Goal: Book appointment/travel/reservation

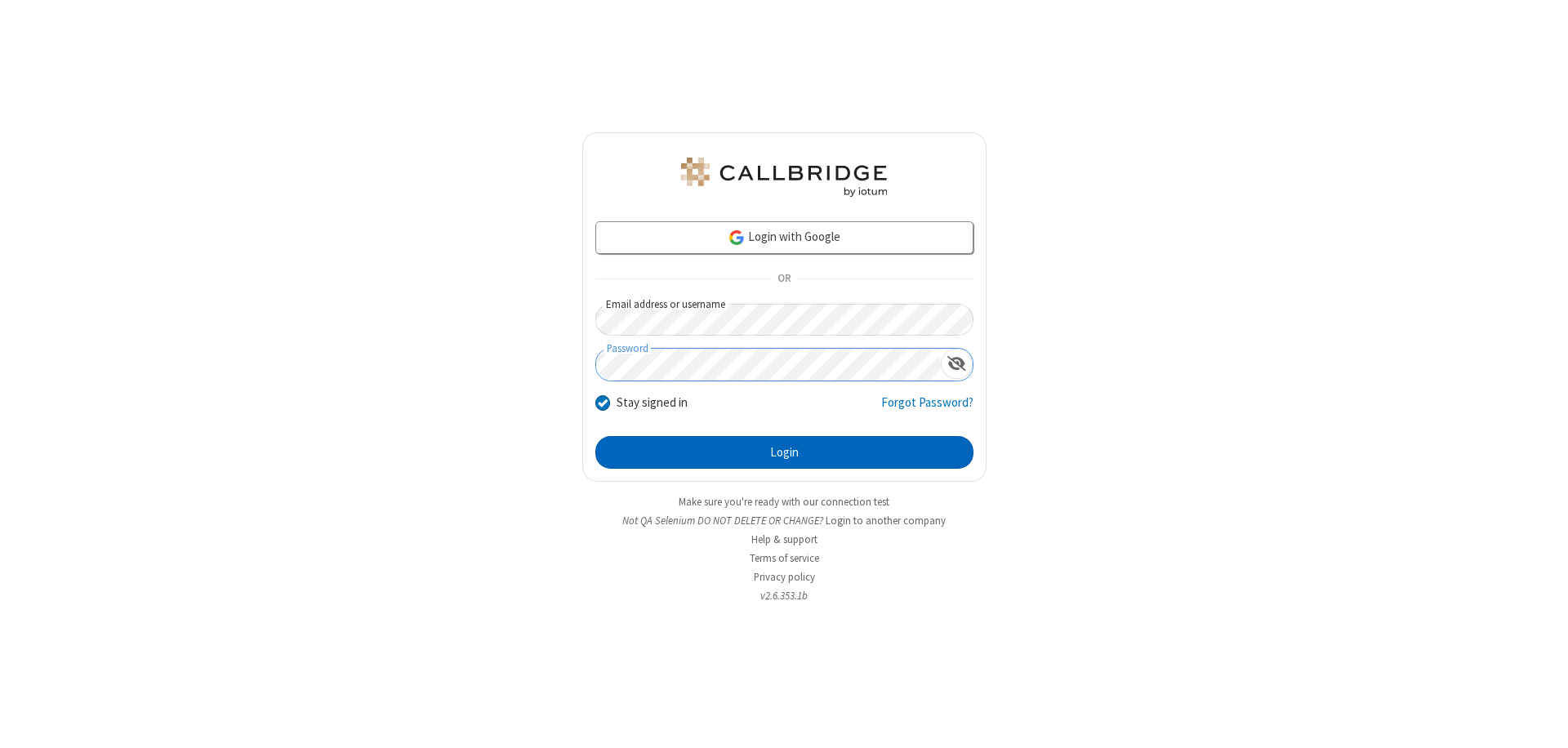
click at [784, 453] on button "Login" at bounding box center [784, 453] width 378 height 33
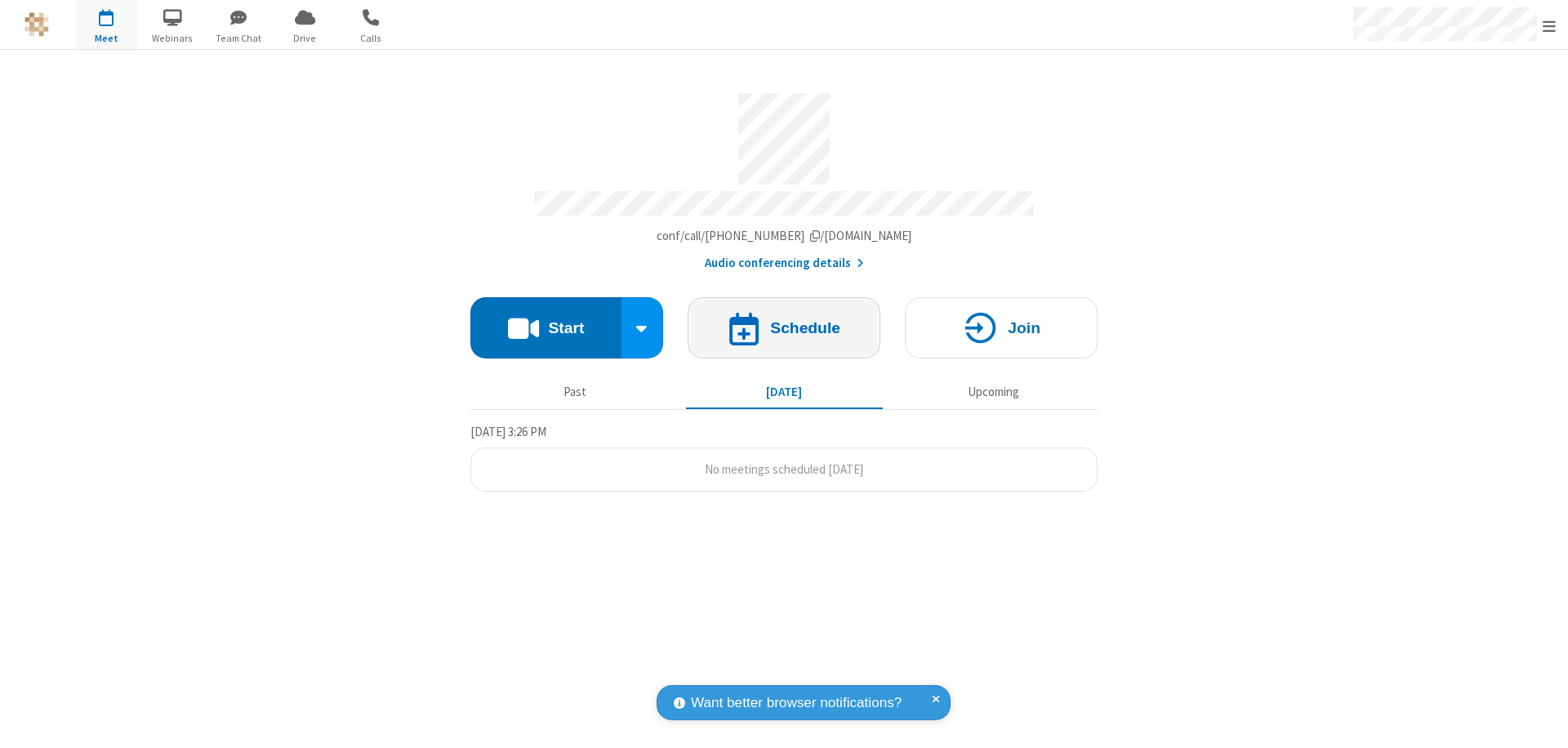
click at [784, 320] on h4 "Schedule" at bounding box center [805, 328] width 70 height 16
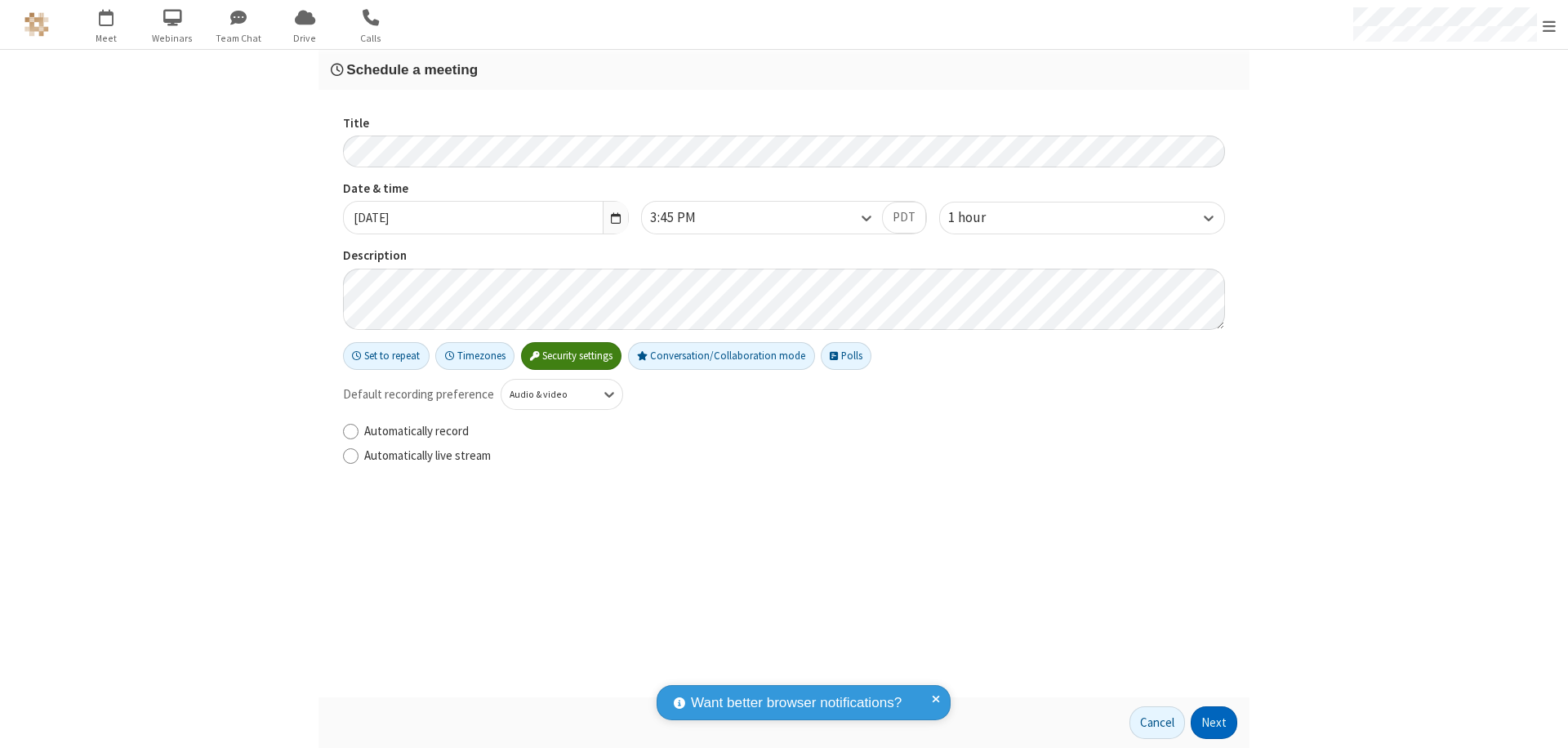
click at [1214, 723] on button "Next" at bounding box center [1214, 723] width 47 height 33
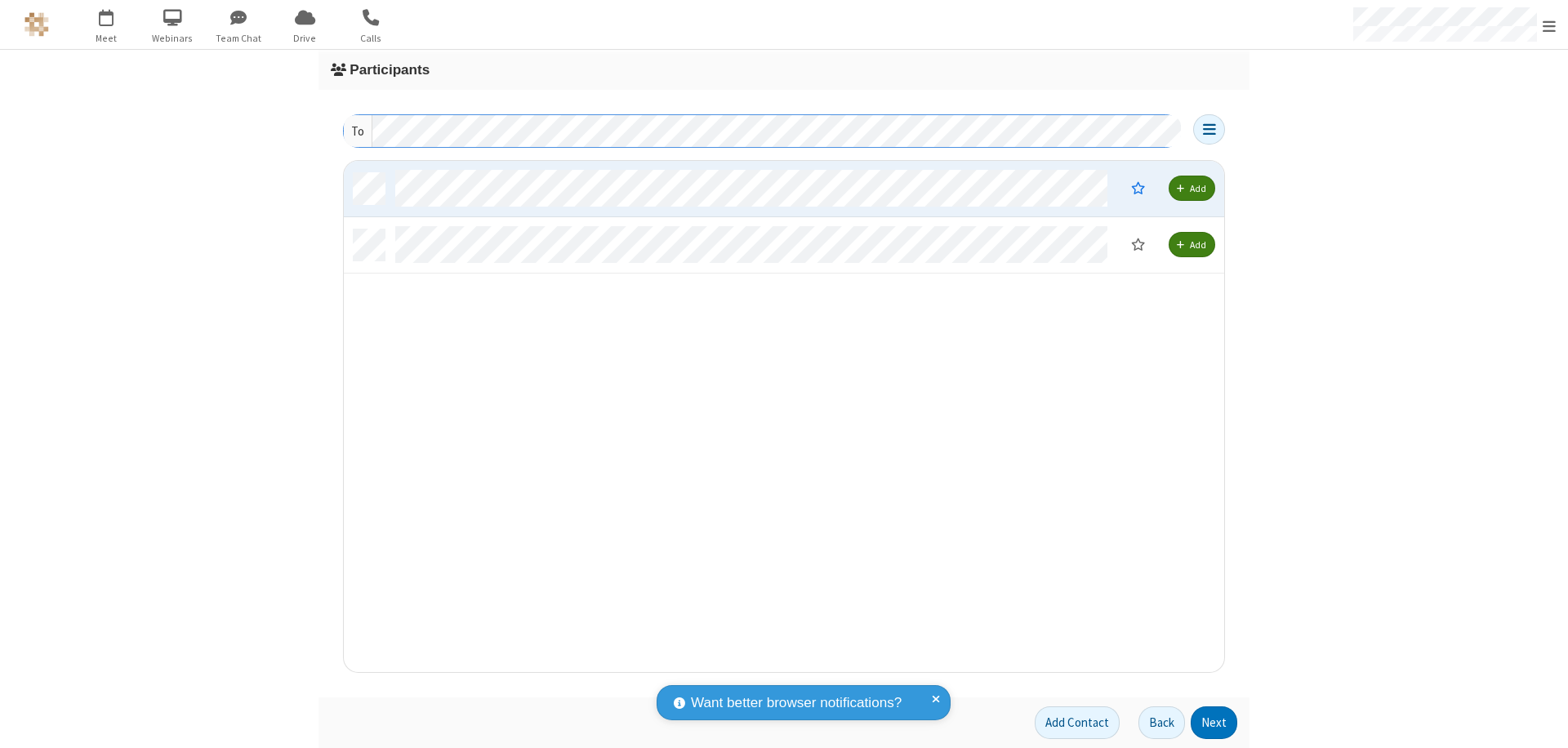
scroll to position [500, 868]
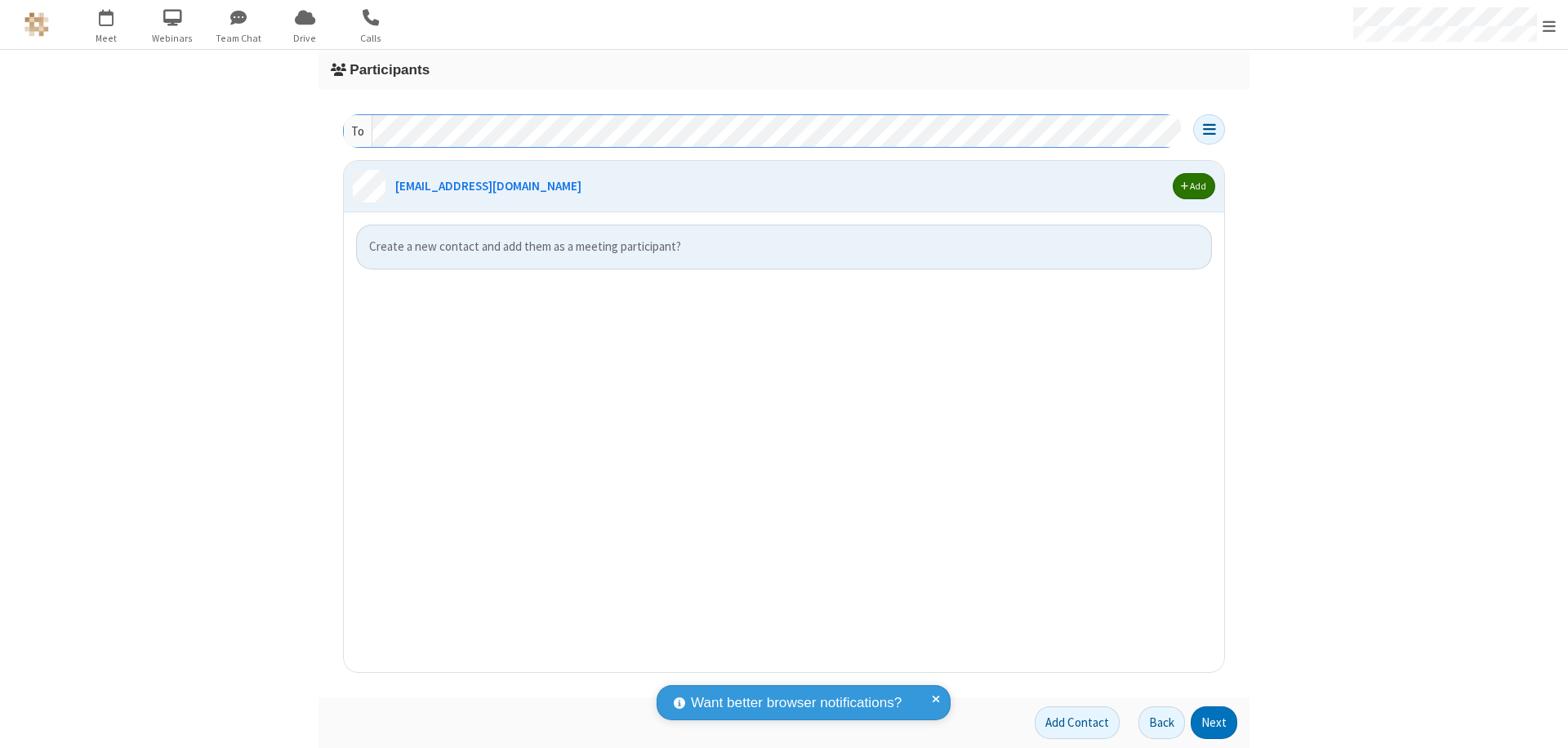
click at [1184, 186] on span "button" at bounding box center [1185, 185] width 7 height 10
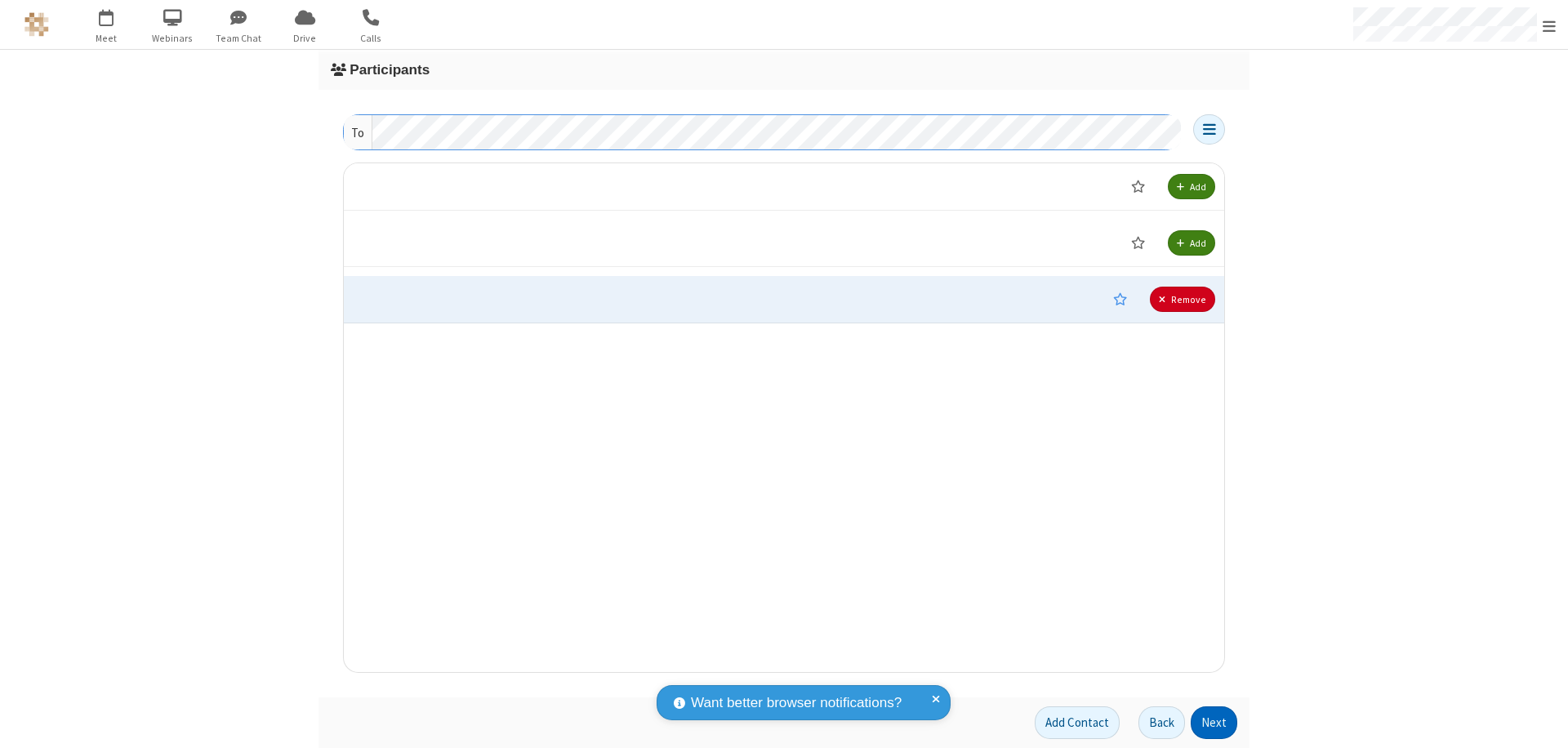
click at [1214, 723] on button "Next" at bounding box center [1214, 723] width 47 height 33
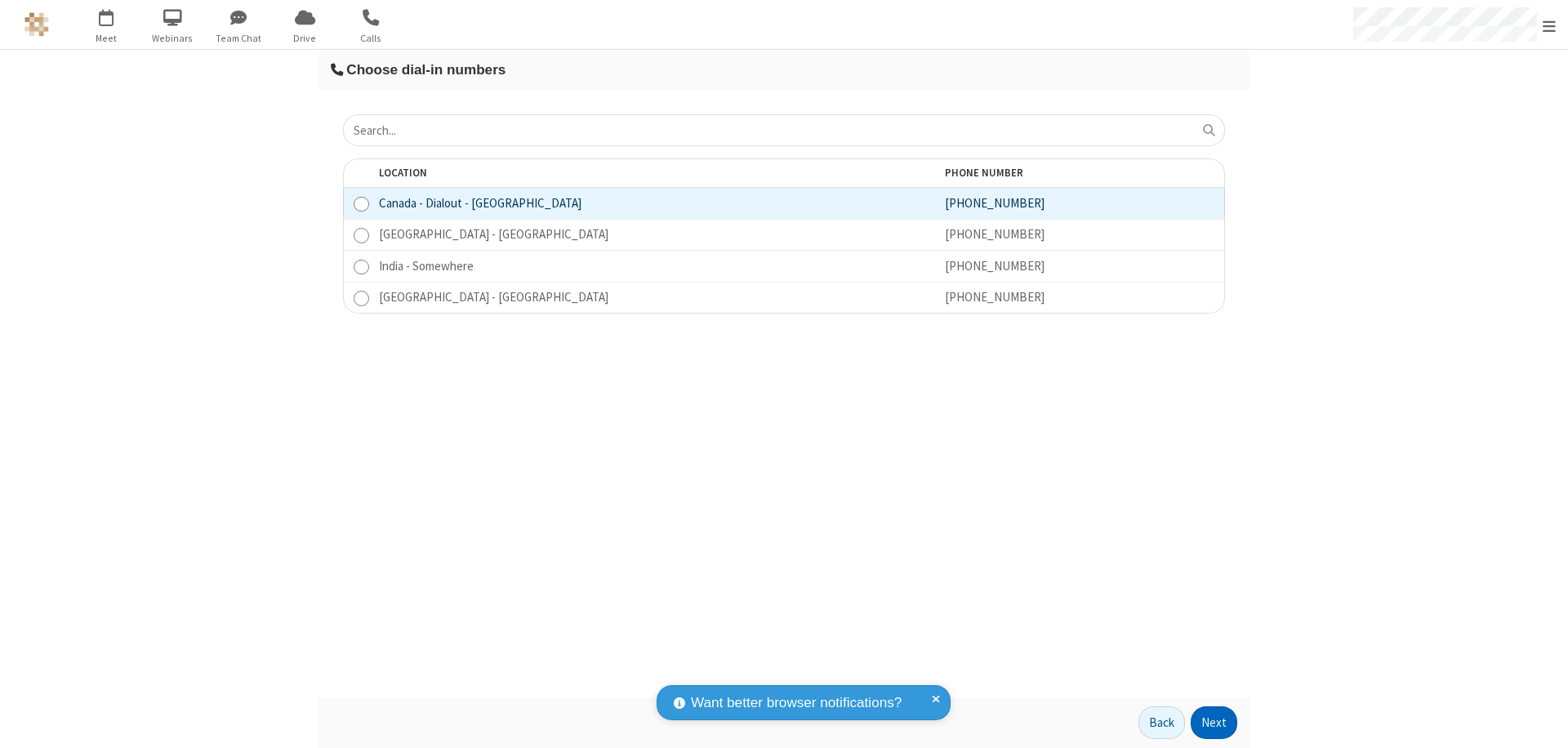
click at [1214, 723] on button "Next" at bounding box center [1214, 723] width 47 height 33
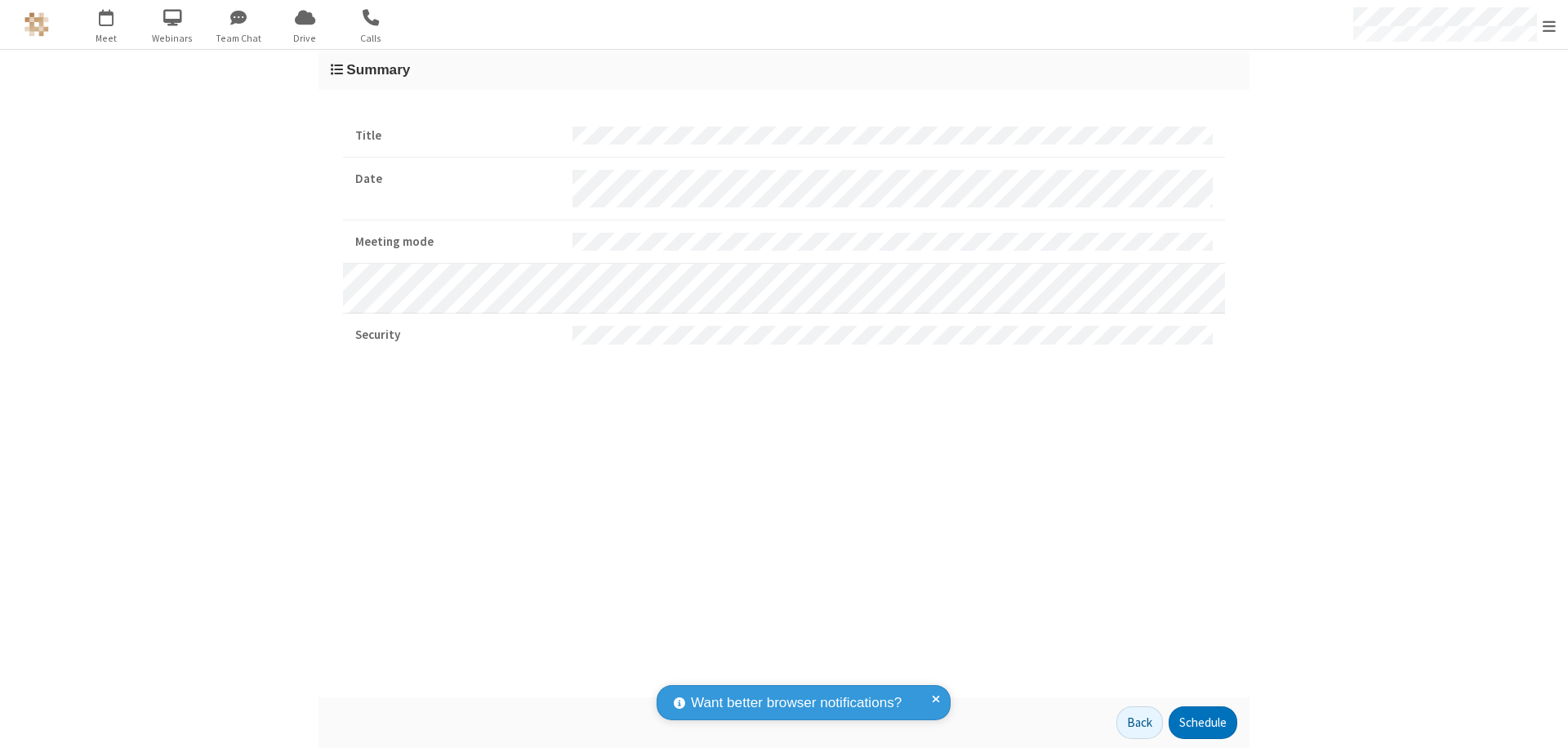
click at [1202, 723] on button "Schedule" at bounding box center [1202, 723] width 68 height 33
